Goal: Task Accomplishment & Management: Manage account settings

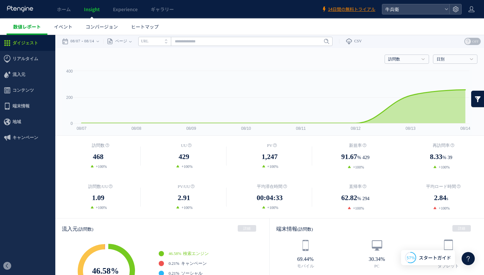
click at [35, 30] on span "数値レポート" at bounding box center [27, 26] width 28 height 7
click at [34, 28] on span "数値レポート" at bounding box center [27, 26] width 28 height 7
click at [471, 12] on use at bounding box center [471, 9] width 6 height 6
click at [454, 10] on icon at bounding box center [455, 9] width 7 height 7
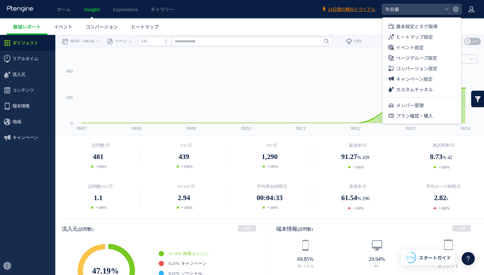
click at [468, 9] on icon at bounding box center [471, 9] width 7 height 7
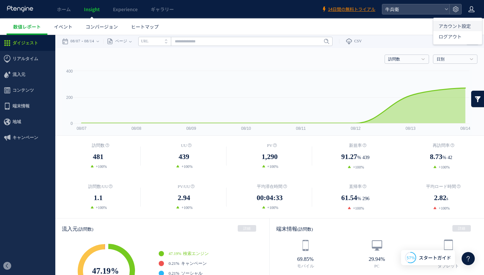
click at [458, 28] on span "アカウント設定" at bounding box center [454, 26] width 32 height 7
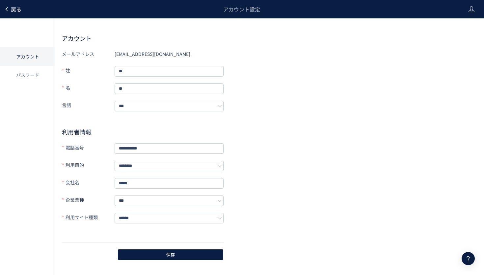
click at [11, 10] on span "戻る" at bounding box center [16, 9] width 11 height 8
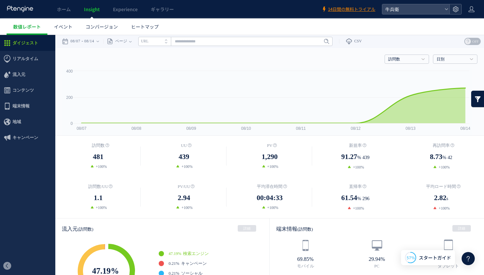
click at [456, 6] on icon at bounding box center [455, 9] width 7 height 7
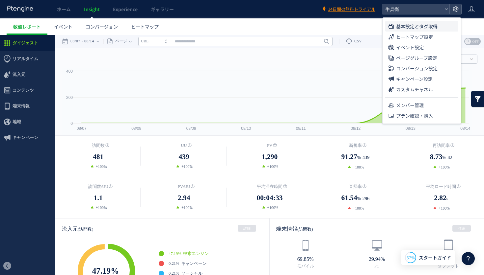
click at [422, 29] on span "基本設定とタグ取得" at bounding box center [416, 26] width 41 height 11
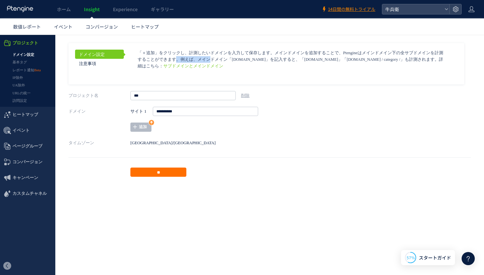
drag, startPoint x: 336, startPoint y: 53, endPoint x: 353, endPoint y: 51, distance: 17.6
click at [353, 51] on p "「＋追加」をクリックし、計測したいドメインを入力して保存します。メインドメインを追加することで、Ptengineはメインドメイン下の全サブドメインを計測するこ…" at bounding box center [292, 60] width 309 height 20
copy p "Ptengine"
click at [91, 25] on span "コンバージョン" at bounding box center [102, 26] width 32 height 7
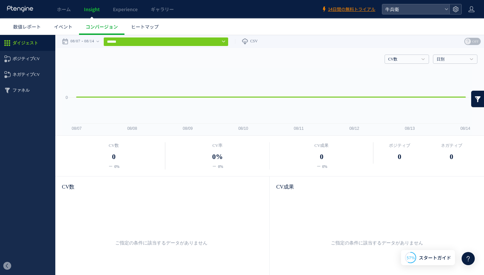
click at [453, 7] on icon at bounding box center [455, 9] width 7 height 7
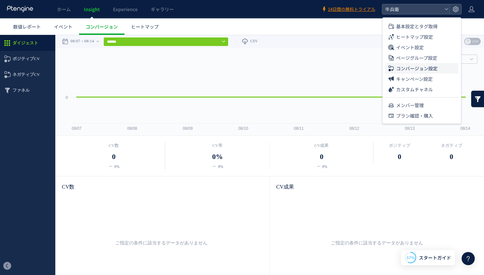
click at [418, 67] on span "コンバージョン設定" at bounding box center [416, 68] width 41 height 11
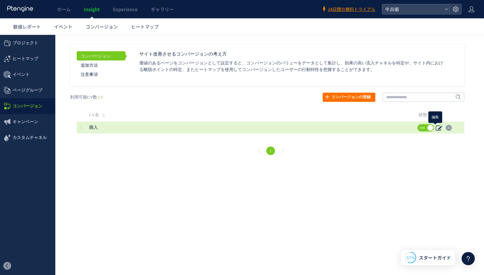
click at [439, 128] on use at bounding box center [438, 128] width 6 height 5
type input "**"
type input "*"
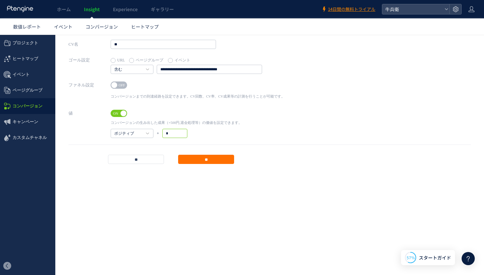
click at [166, 135] on input "*" at bounding box center [174, 133] width 25 height 9
click at [119, 112] on span "ON" at bounding box center [116, 113] width 10 height 7
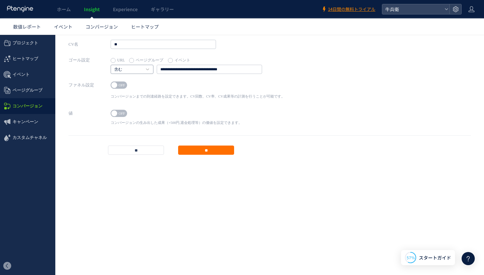
click at [130, 72] on link "含む" at bounding box center [128, 70] width 28 height 6
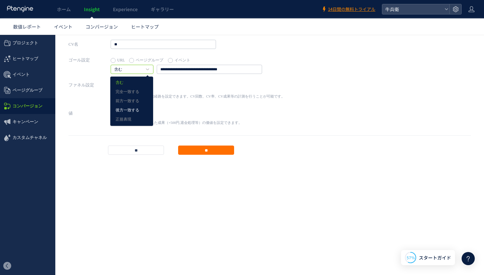
click at [131, 108] on link "後方一致する" at bounding box center [131, 110] width 32 height 9
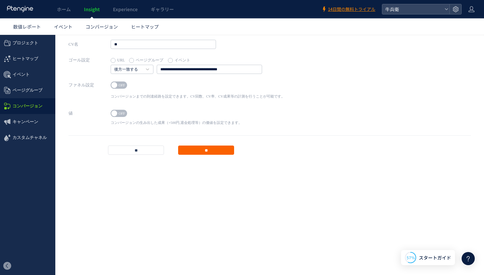
click at [198, 153] on input "**" at bounding box center [206, 150] width 56 height 9
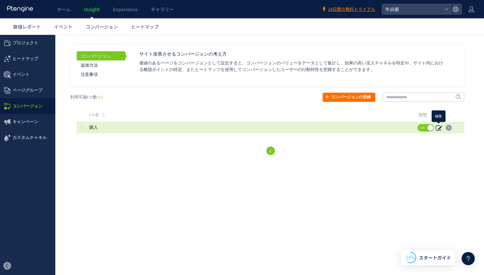
click at [437, 129] on icon at bounding box center [438, 128] width 7 height 7
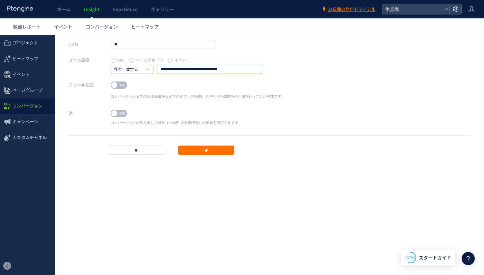
drag, startPoint x: 241, startPoint y: 69, endPoint x: 135, endPoint y: 67, distance: 105.9
click at [135, 67] on div "**********" at bounding box center [186, 69] width 151 height 9
paste input "text"
type input "**********"
click at [220, 152] on input "**" at bounding box center [206, 150] width 56 height 9
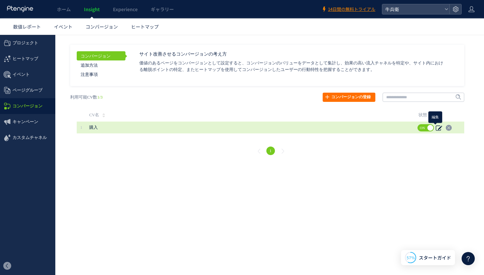
click at [439, 127] on icon at bounding box center [438, 128] width 7 height 7
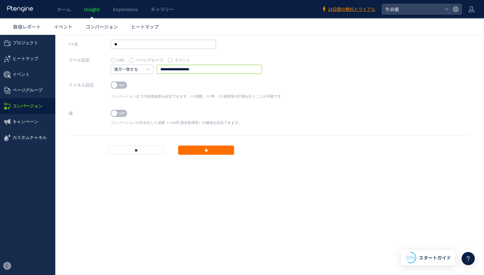
click at [164, 69] on input "**********" at bounding box center [209, 69] width 105 height 9
click at [119, 149] on input "**" at bounding box center [136, 150] width 56 height 9
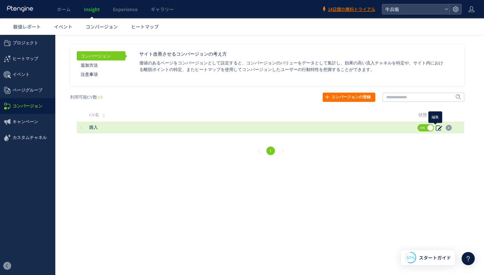
click at [436, 128] on icon at bounding box center [438, 128] width 7 height 7
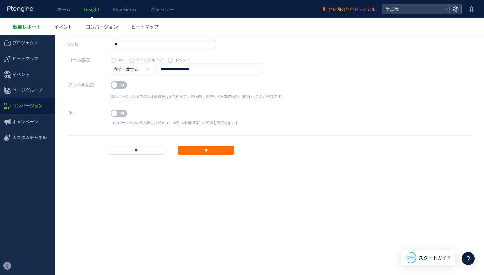
click at [26, 24] on span "数値レポート" at bounding box center [27, 26] width 28 height 7
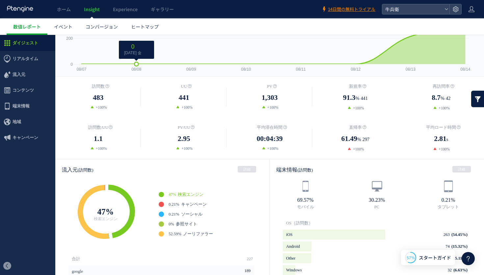
scroll to position [122, 0]
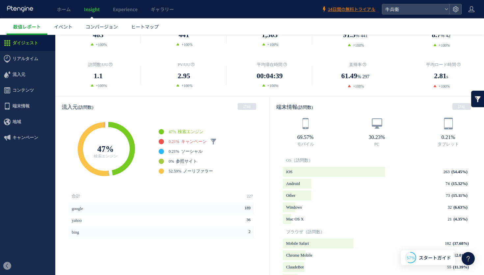
click at [186, 142] on span "キャンペーン" at bounding box center [194, 141] width 26 height 5
click at [192, 141] on span "キャンペーン" at bounding box center [194, 141] width 26 height 5
click at [216, 139] on link at bounding box center [213, 141] width 7 height 7
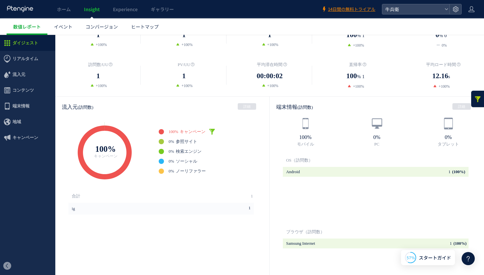
click at [214, 130] on link at bounding box center [212, 132] width 7 height 7
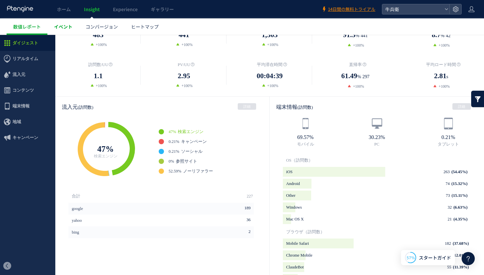
click at [61, 30] on link "イベント" at bounding box center [63, 26] width 32 height 16
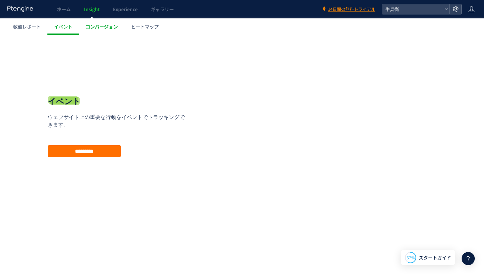
click at [88, 27] on span "コンバージョン" at bounding box center [102, 26] width 32 height 7
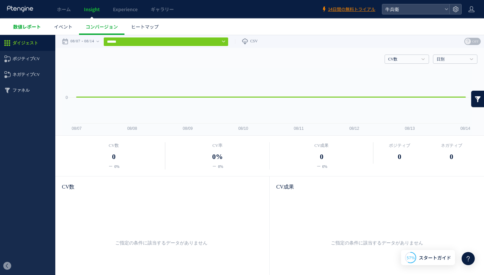
click at [23, 26] on span "数値レポート" at bounding box center [27, 26] width 28 height 7
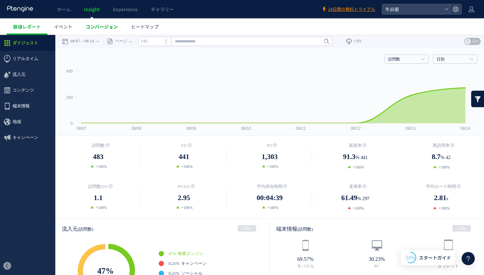
click at [94, 29] on span "コンバージョン" at bounding box center [102, 26] width 32 height 7
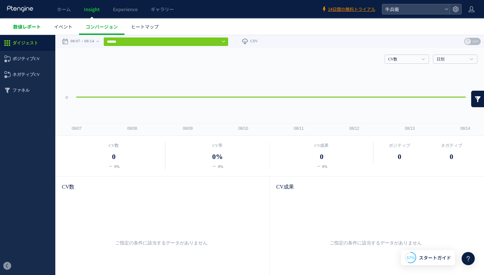
click at [28, 27] on span "数値レポート" at bounding box center [27, 26] width 28 height 7
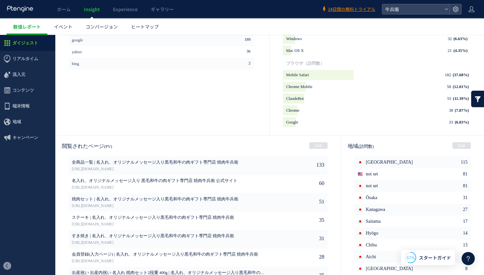
scroll to position [310, 0]
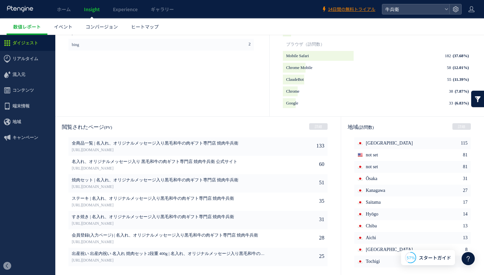
click at [141, 127] on div "閲覧されたページ (PV) 詳細" at bounding box center [197, 127] width 285 height 21
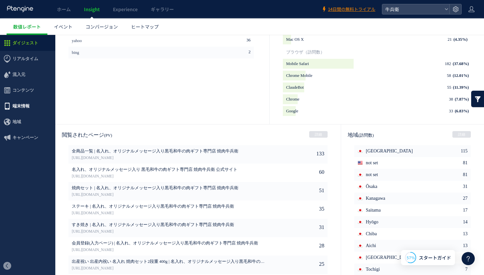
scroll to position [300, 0]
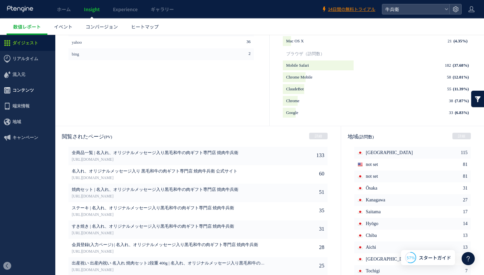
click at [30, 90] on span "コンテンツ" at bounding box center [23, 91] width 21 height 16
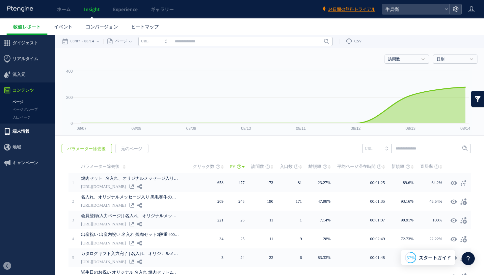
click at [31, 128] on span "端末情報" at bounding box center [27, 132] width 55 height 16
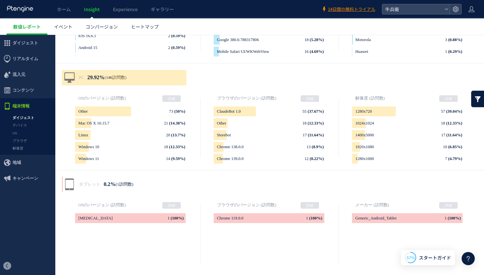
scroll to position [180, 0]
click at [30, 127] on link "デバイス" at bounding box center [27, 126] width 55 height 8
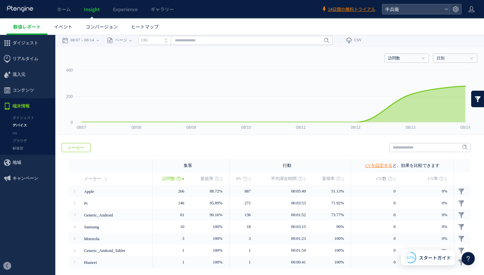
scroll to position [1, 0]
click at [19, 136] on link "OS" at bounding box center [27, 134] width 55 height 8
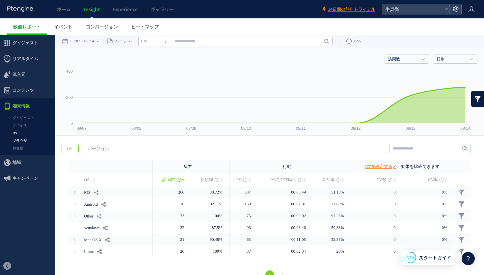
click at [21, 141] on link "ブラウザ" at bounding box center [27, 141] width 55 height 8
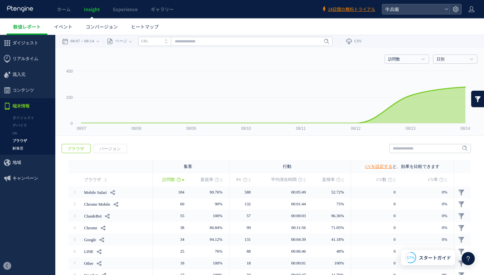
click at [21, 150] on link "解像度" at bounding box center [27, 149] width 55 height 8
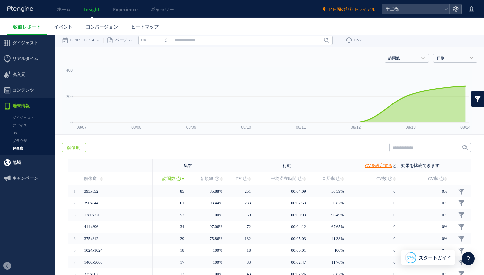
scroll to position [1, 0]
click at [16, 165] on span "地域" at bounding box center [17, 163] width 9 height 16
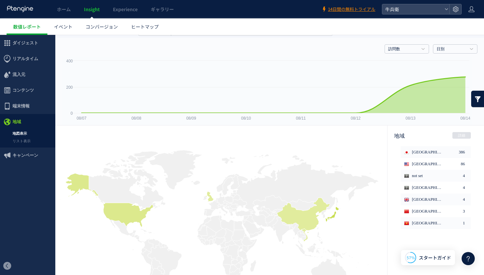
scroll to position [65, 0]
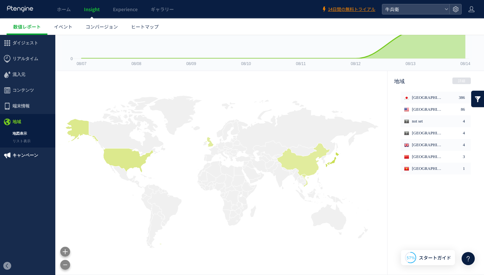
click at [14, 158] on span "キャンペーン" at bounding box center [26, 156] width 26 height 16
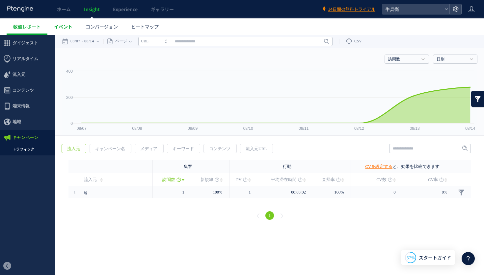
click at [63, 30] on span "イベント" at bounding box center [63, 26] width 18 height 7
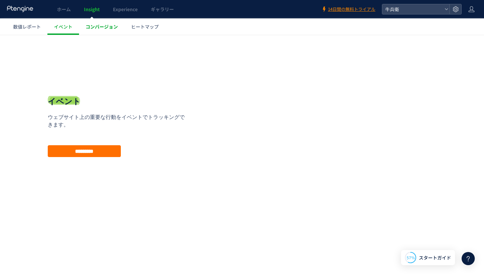
click at [96, 27] on span "コンバージョン" at bounding box center [102, 26] width 32 height 7
